Goal: Task Accomplishment & Management: Use online tool/utility

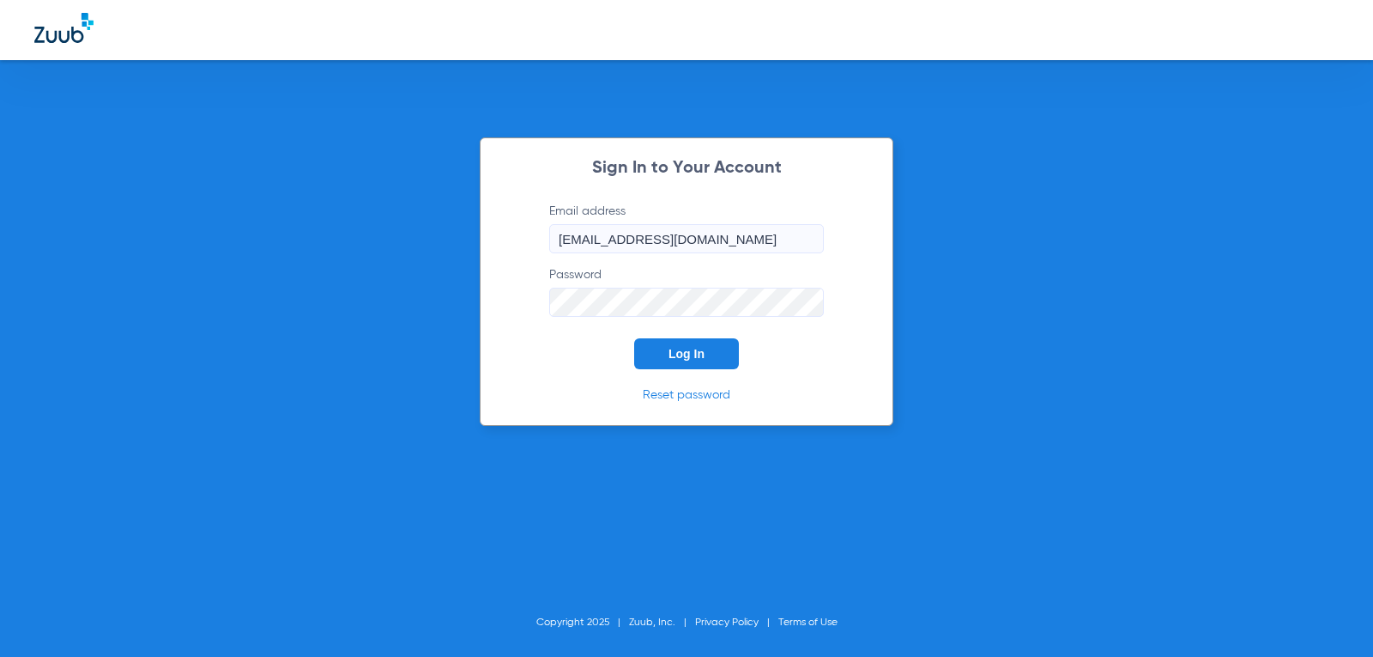
click at [679, 357] on span "Log In" at bounding box center [687, 354] width 36 height 14
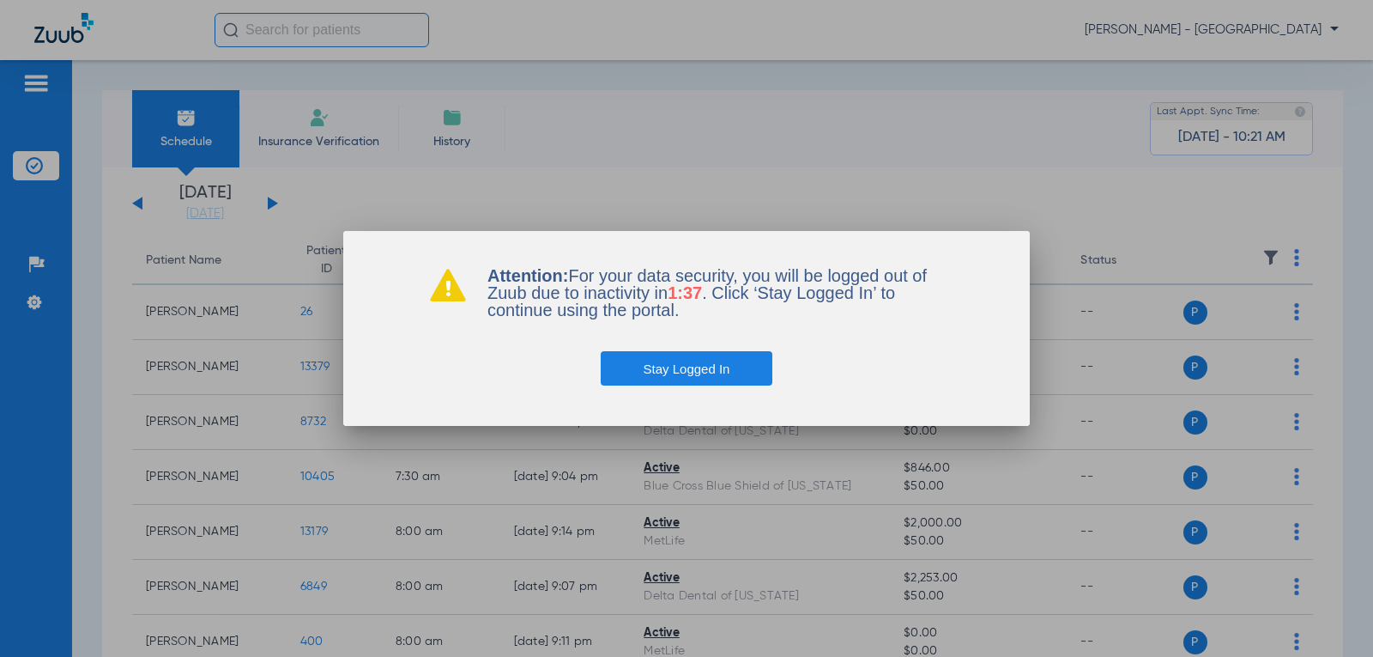
click at [703, 380] on button "Stay Logged In" at bounding box center [687, 368] width 173 height 34
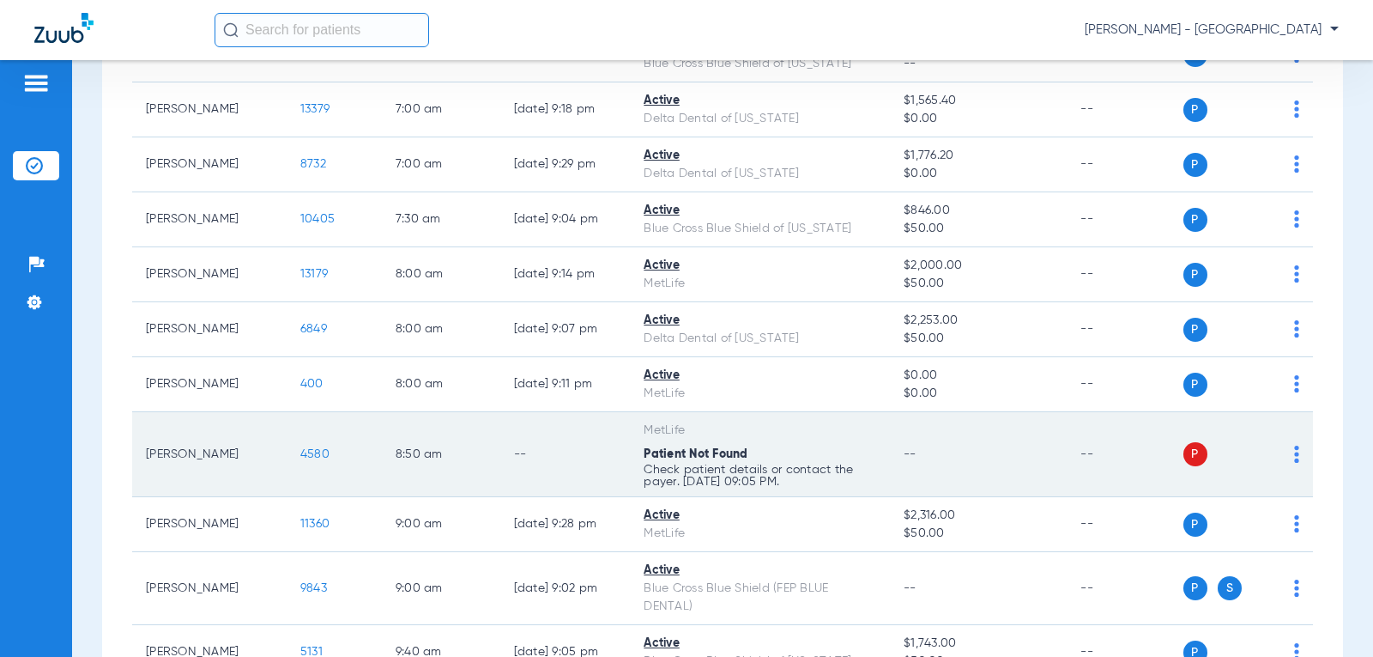
scroll to position [343, 0]
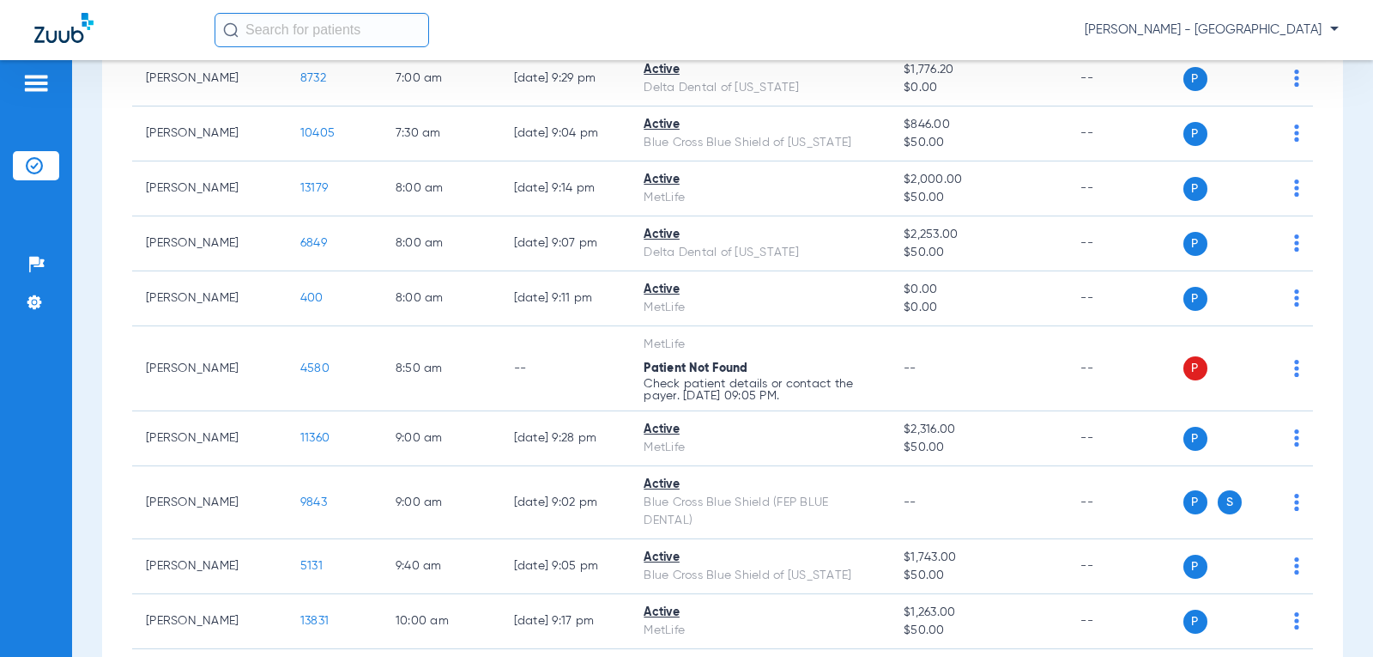
click at [324, 28] on input "text" at bounding box center [322, 30] width 215 height 34
click at [311, 35] on input "text" at bounding box center [322, 30] width 215 height 34
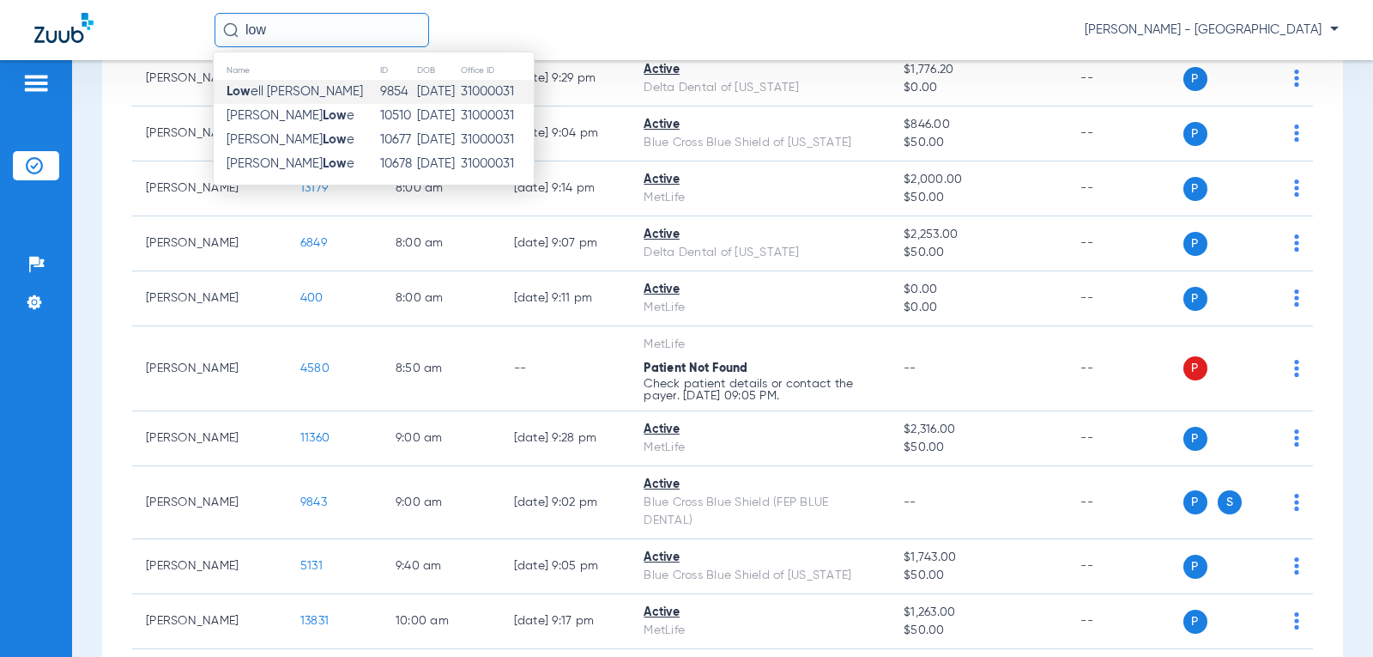
type input "low"
click at [289, 85] on span "Low ell [PERSON_NAME]" at bounding box center [295, 91] width 136 height 13
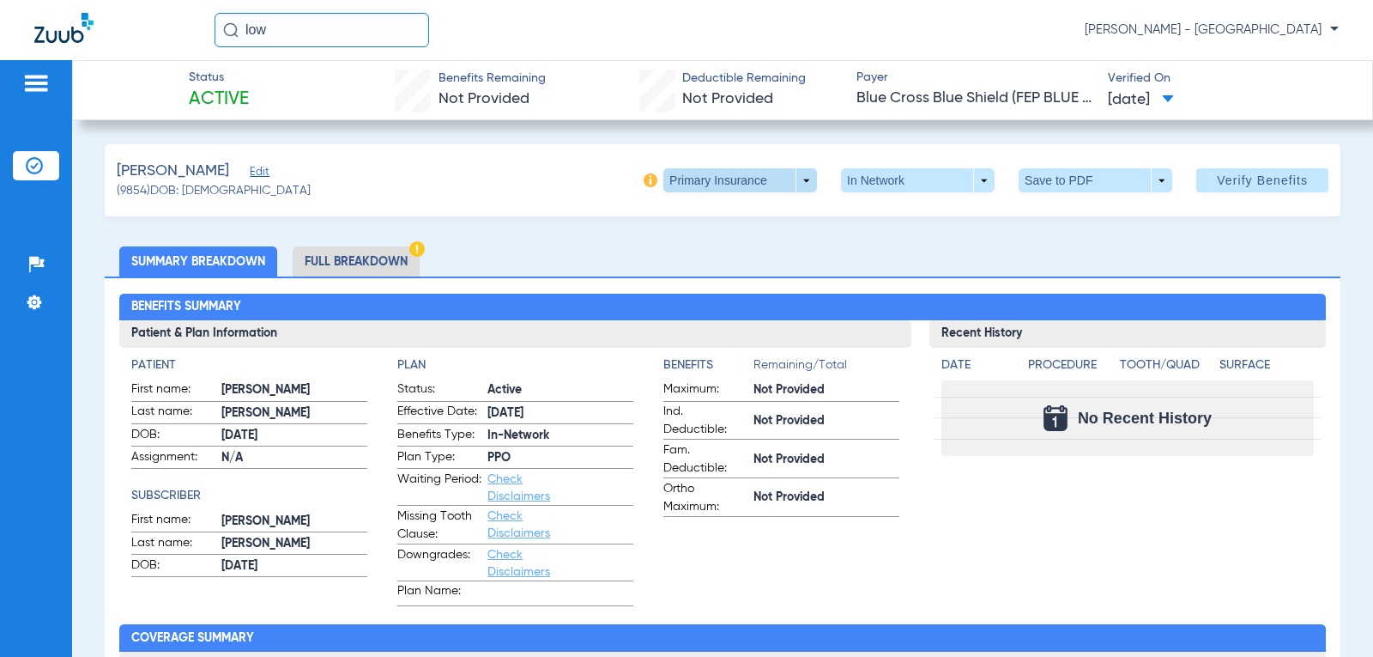
click at [792, 179] on span at bounding box center [740, 180] width 154 height 24
click at [761, 241] on button "Secondary Insurance" at bounding box center [721, 249] width 141 height 34
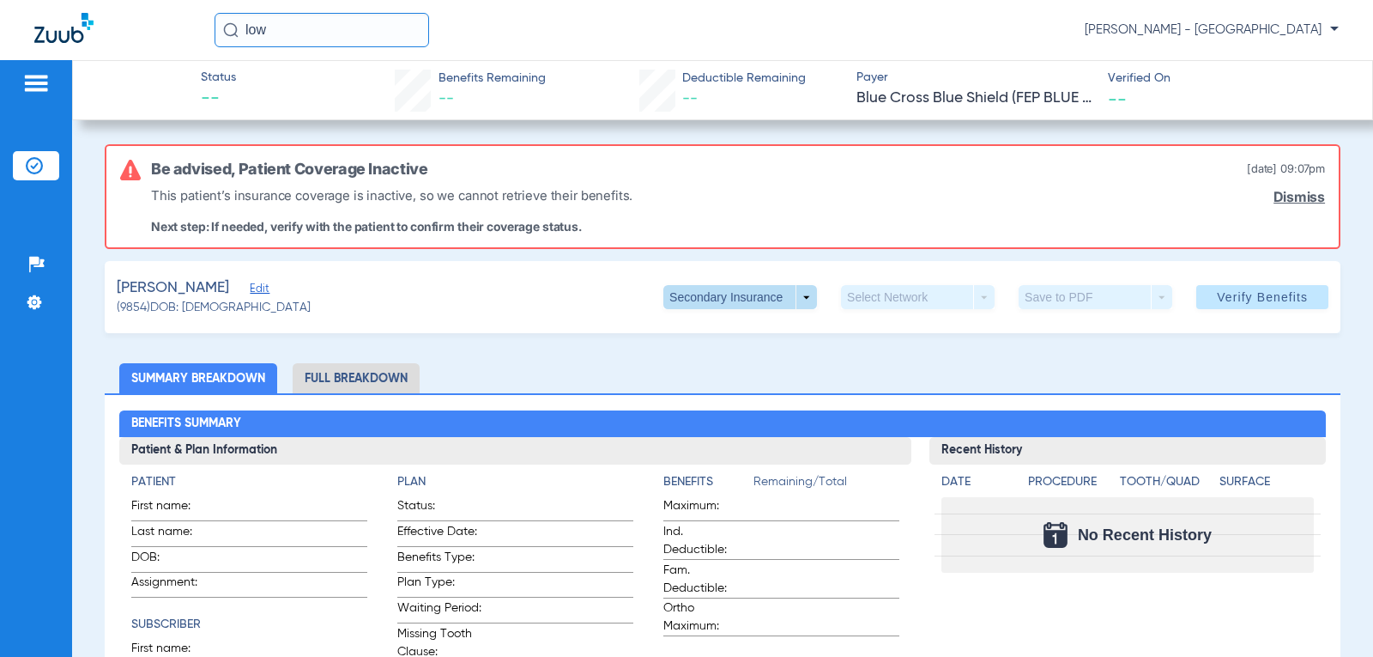
click at [796, 296] on span at bounding box center [740, 297] width 154 height 24
click at [767, 328] on span "Primary Insurance" at bounding box center [721, 331] width 113 height 12
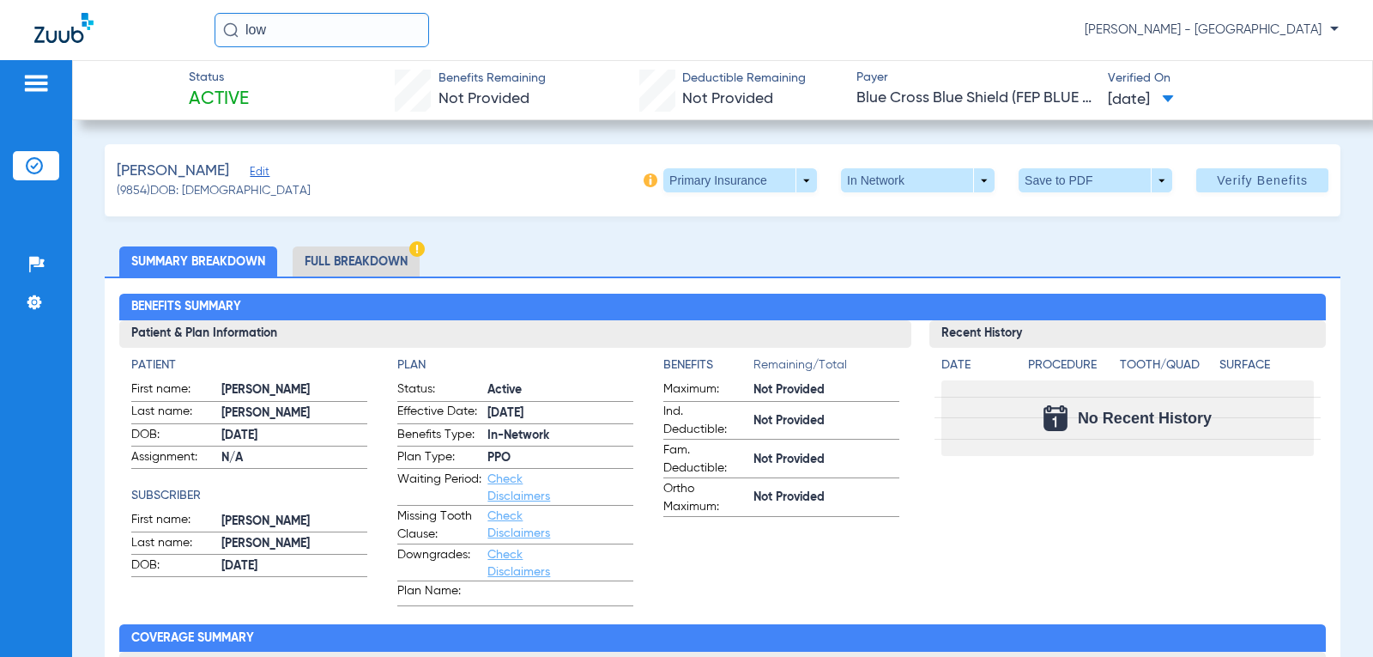
drag, startPoint x: 276, startPoint y: 32, endPoint x: 183, endPoint y: 15, distance: 95.0
click at [184, 15] on div "low [PERSON_NAME] - Premier Dental Center" at bounding box center [686, 30] width 1373 height 60
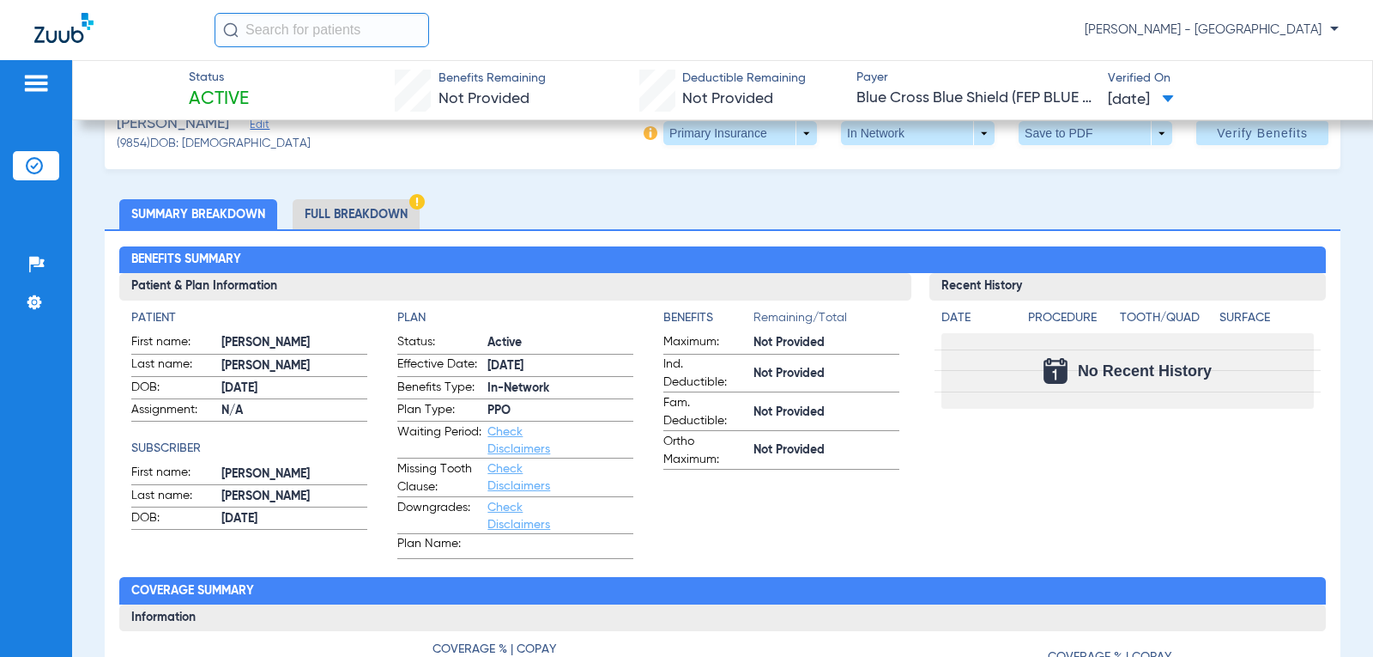
scroll to position [86, 0]
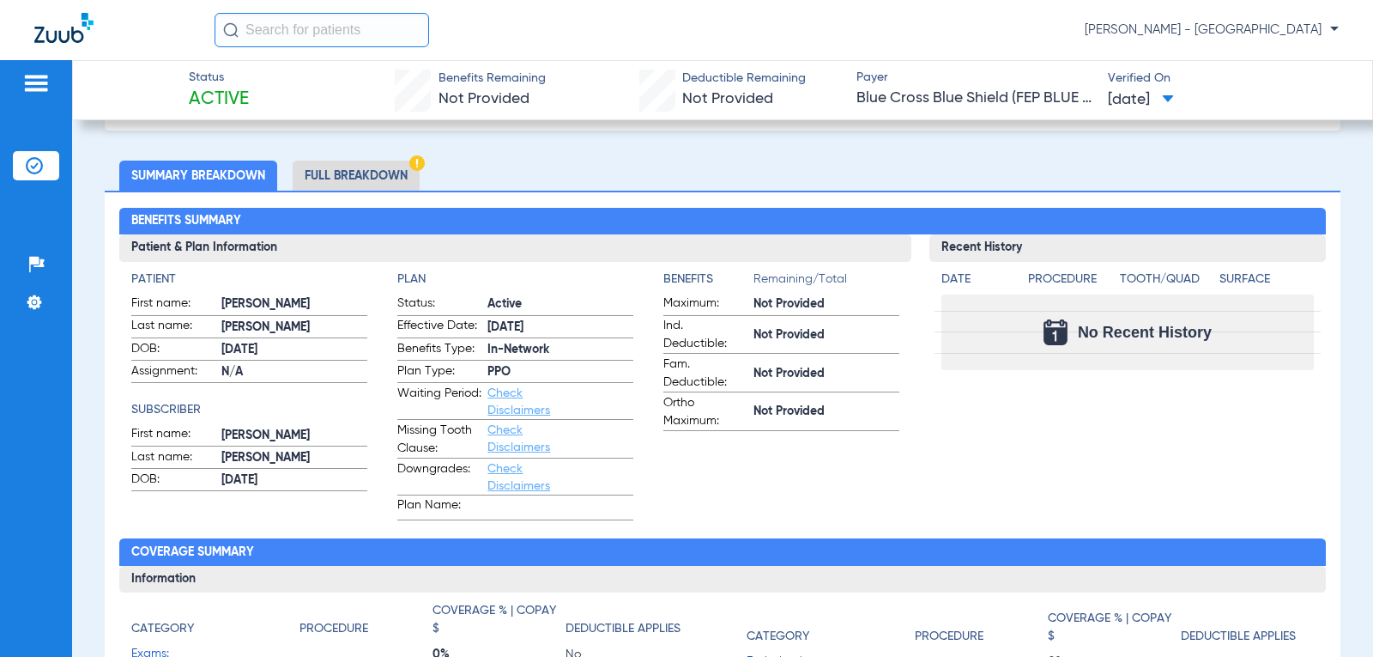
click at [37, 83] on img at bounding box center [35, 83] width 27 height 21
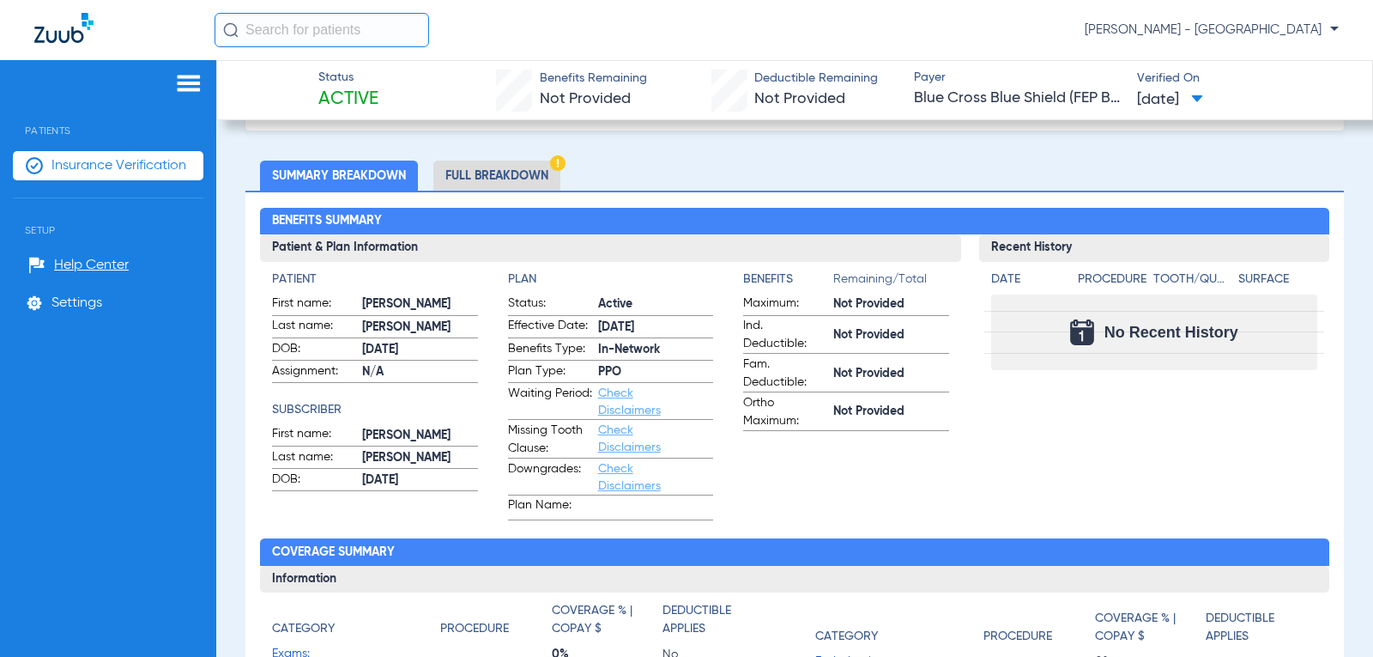
click at [189, 81] on img at bounding box center [188, 83] width 27 height 21
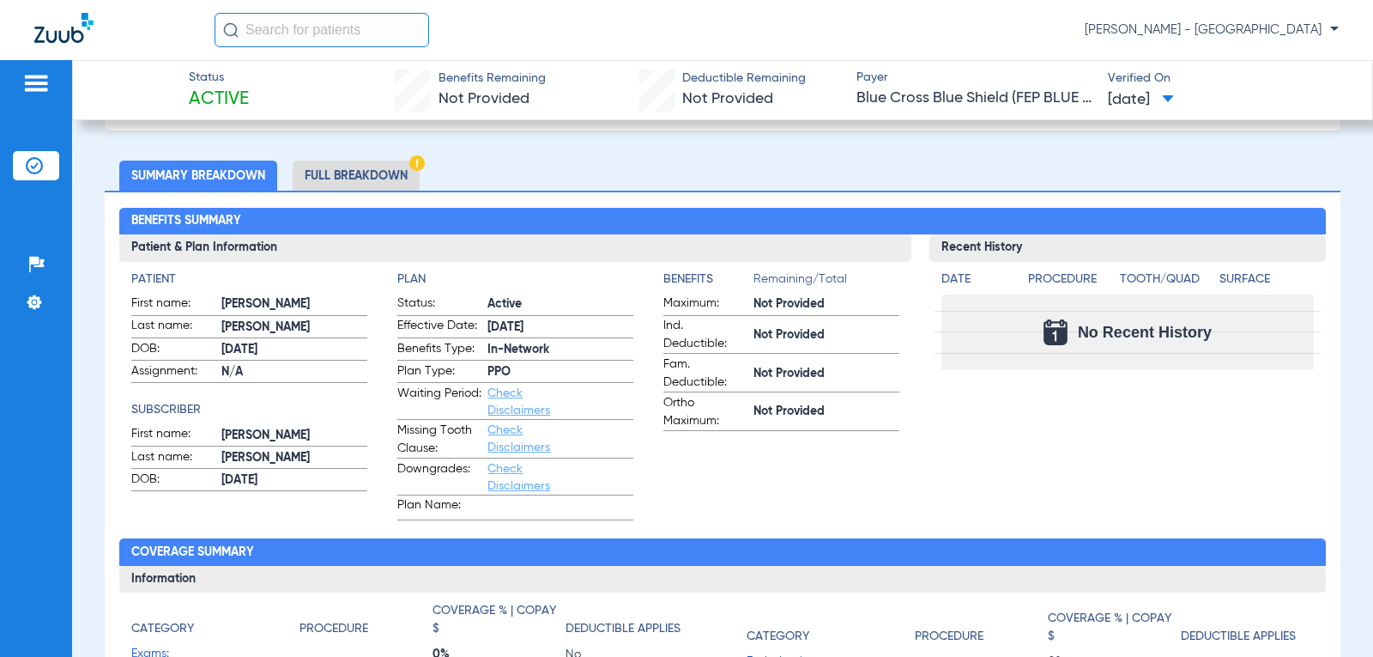
click at [71, 27] on img at bounding box center [63, 28] width 59 height 30
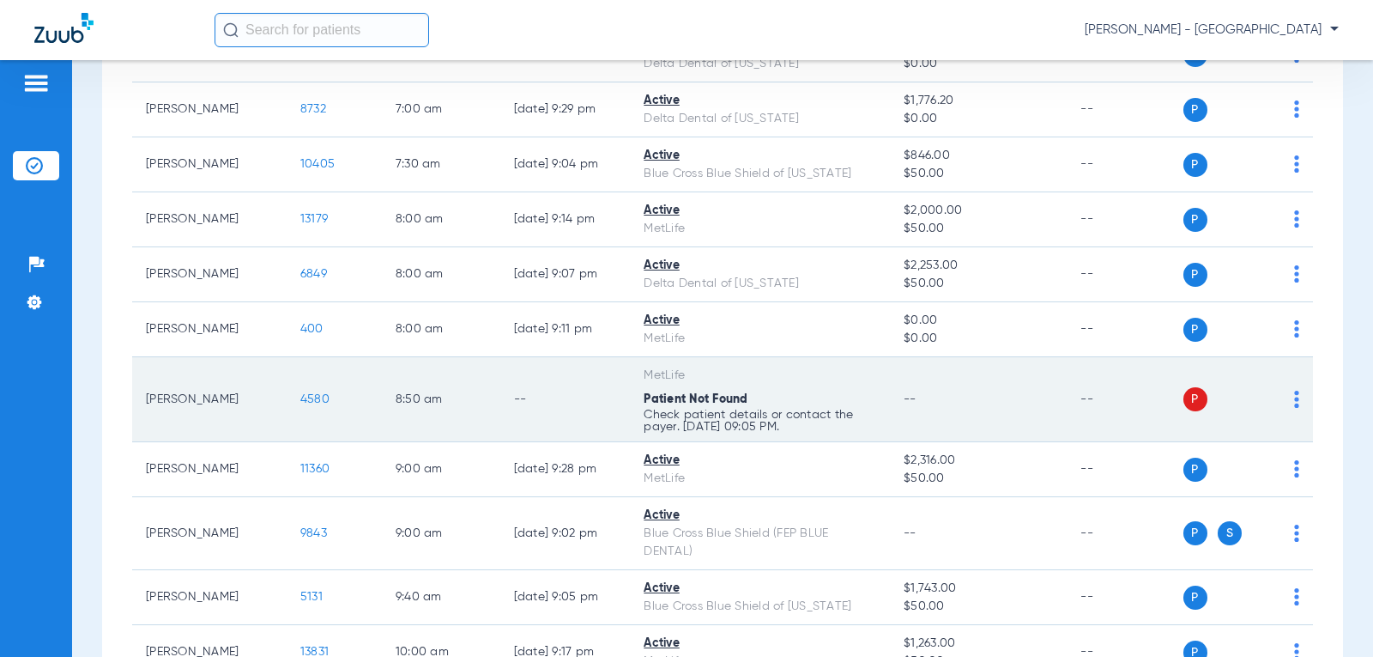
scroll to position [343, 0]
